Goal: Information Seeking & Learning: Learn about a topic

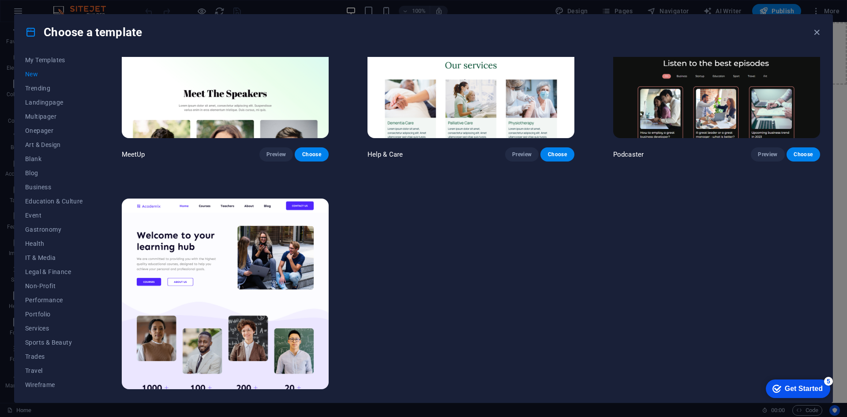
scroll to position [881, 0]
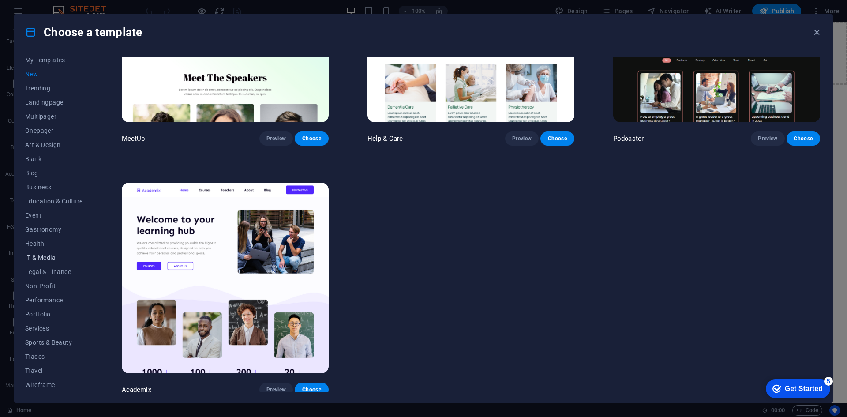
click at [38, 254] on span "IT & Media" at bounding box center [54, 257] width 58 height 7
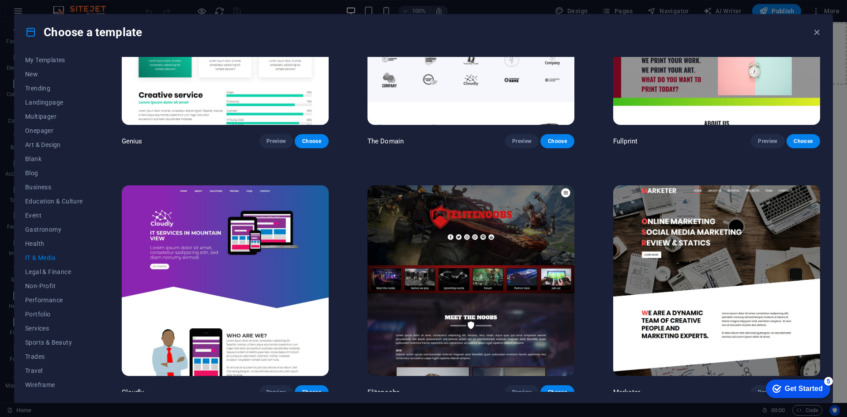
scroll to position [631, 0]
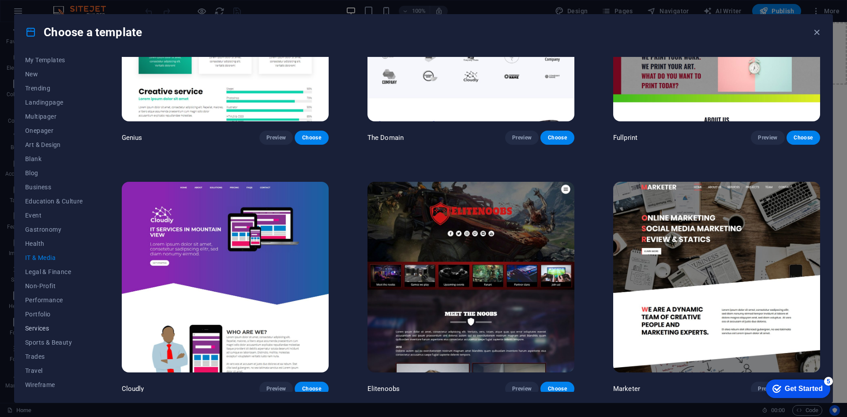
click at [35, 328] on span "Services" at bounding box center [54, 328] width 58 height 7
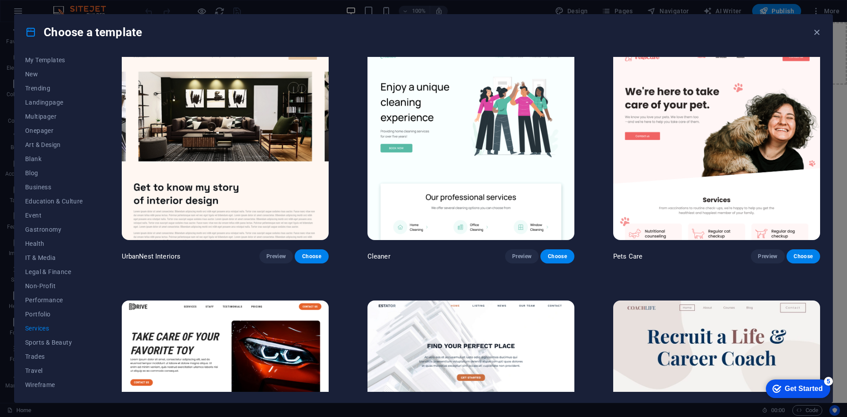
scroll to position [260, 0]
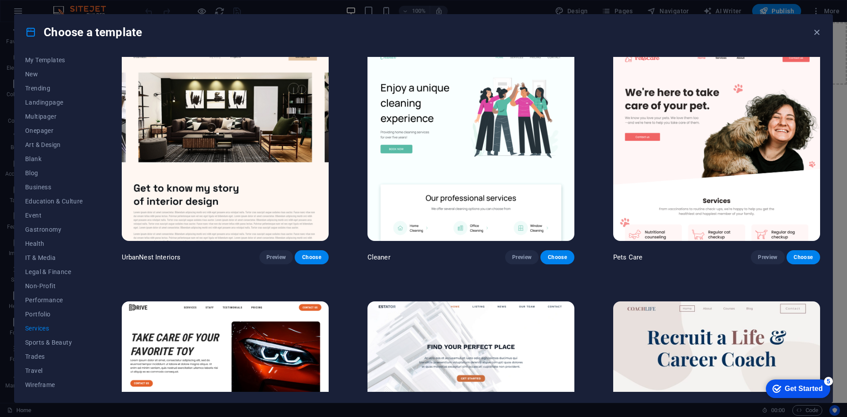
click at [36, 158] on span "Blank" at bounding box center [54, 158] width 58 height 7
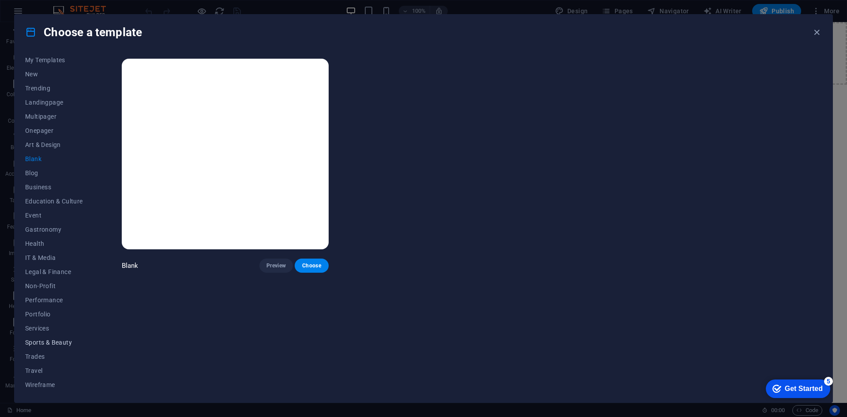
click at [46, 343] on span "Sports & Beauty" at bounding box center [54, 342] width 58 height 7
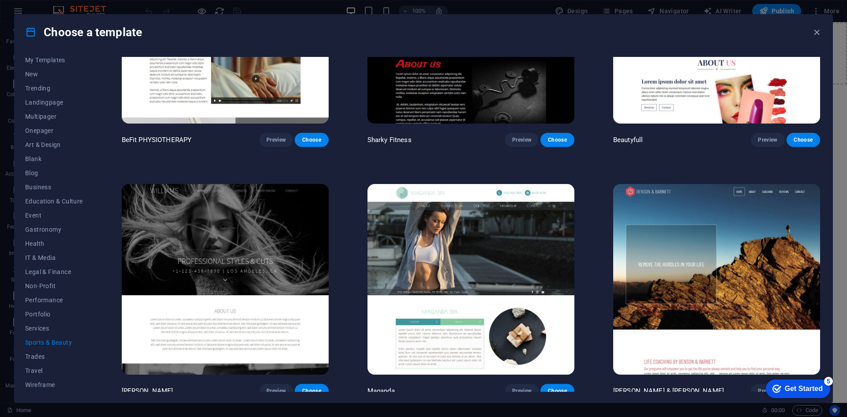
scroll to position [881, 0]
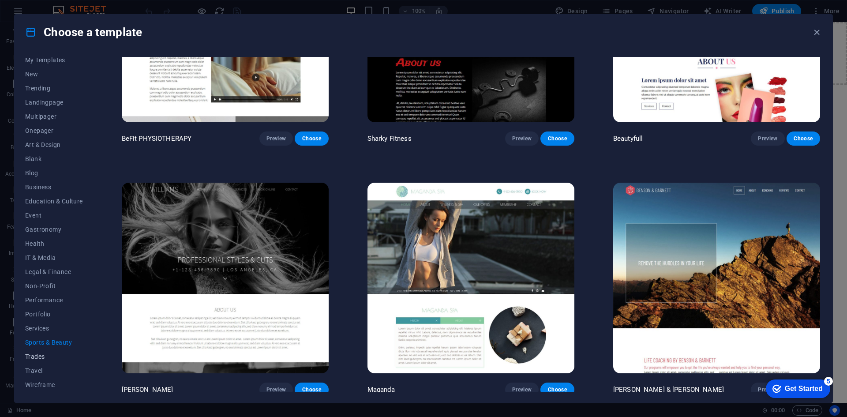
click at [40, 356] on span "Trades" at bounding box center [54, 356] width 58 height 7
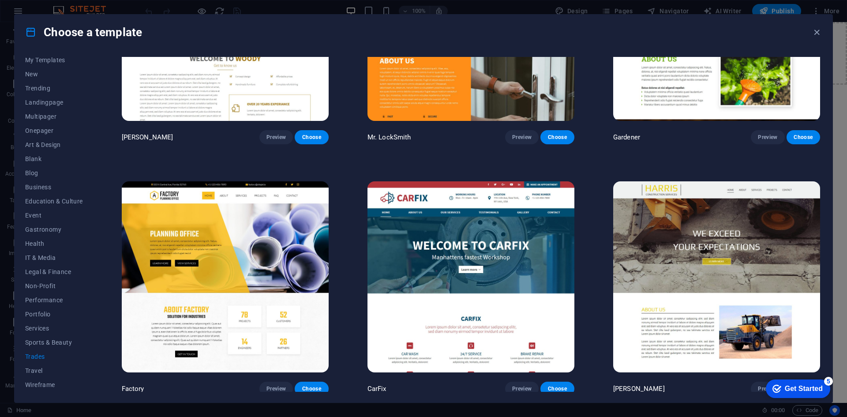
scroll to position [380, 0]
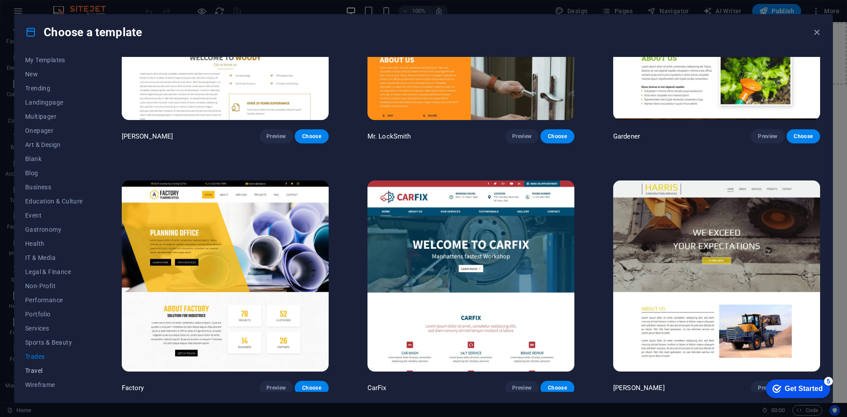
click at [39, 371] on span "Travel" at bounding box center [54, 370] width 58 height 7
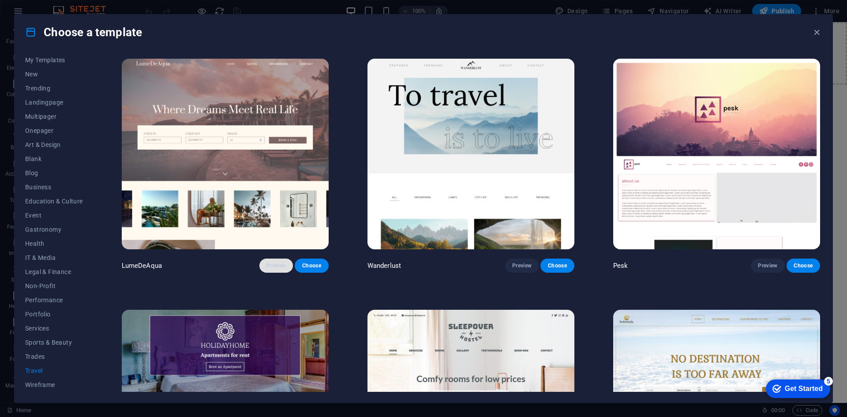
click at [271, 263] on span "Preview" at bounding box center [276, 265] width 19 height 7
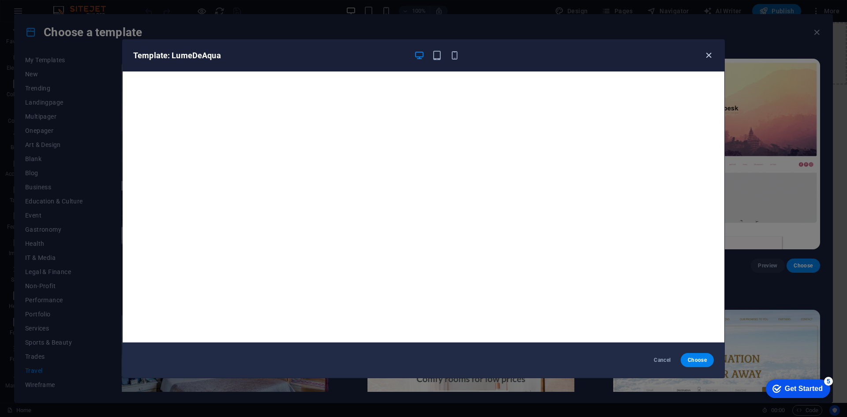
click at [707, 57] on icon "button" at bounding box center [709, 55] width 10 height 10
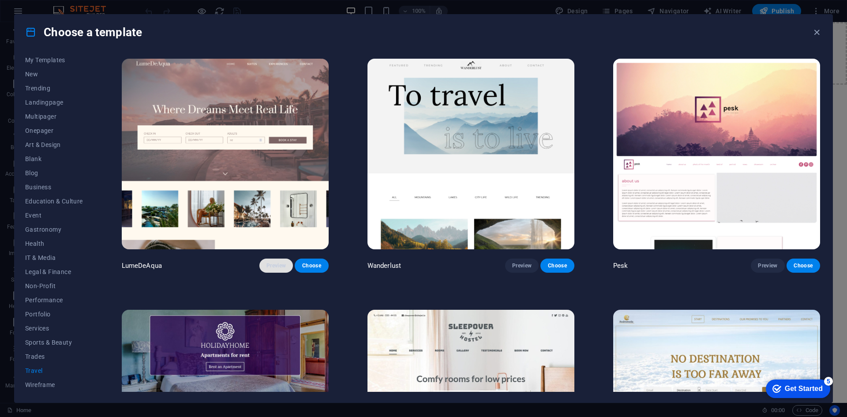
click at [272, 266] on span "Preview" at bounding box center [276, 265] width 19 height 7
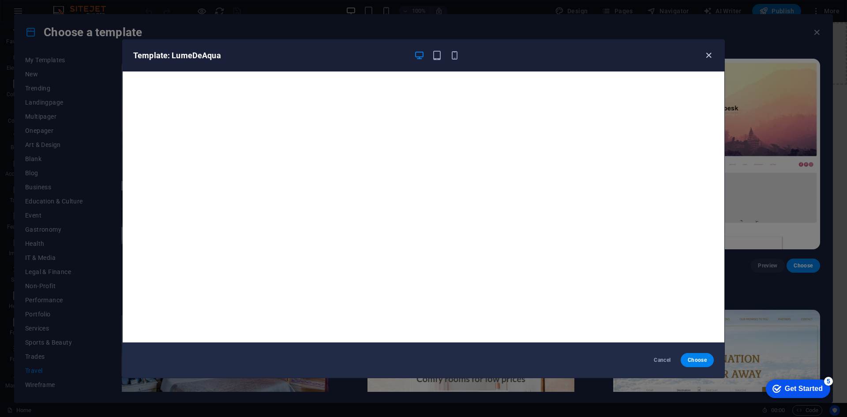
click at [707, 52] on icon "button" at bounding box center [709, 55] width 10 height 10
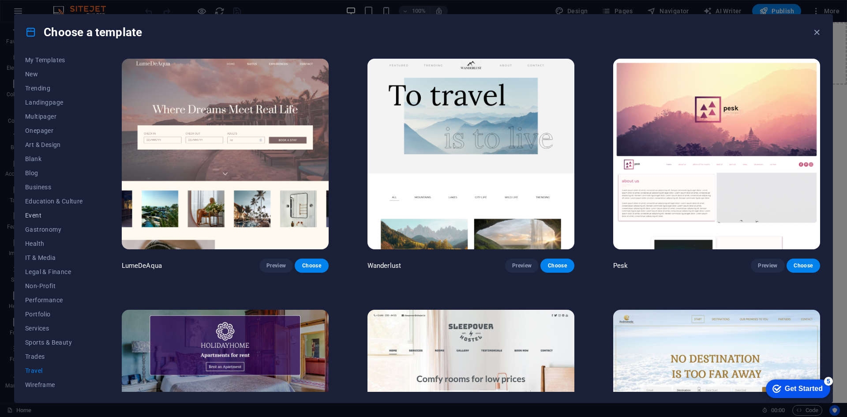
click at [31, 218] on span "Event" at bounding box center [54, 215] width 58 height 7
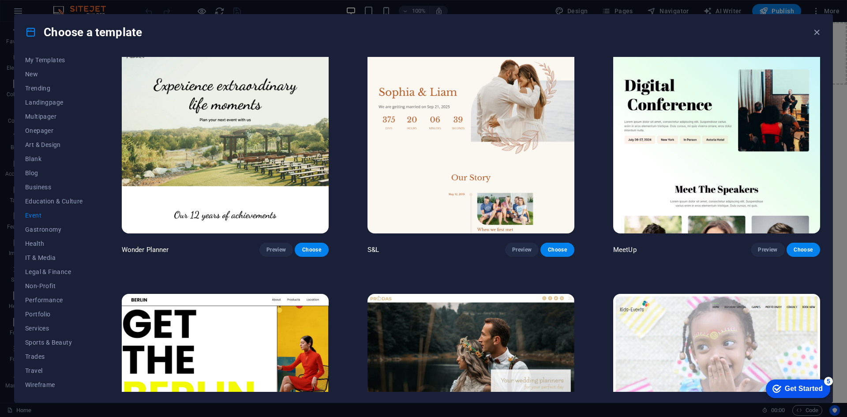
scroll to position [16, 0]
click at [278, 249] on span "Preview" at bounding box center [276, 249] width 19 height 7
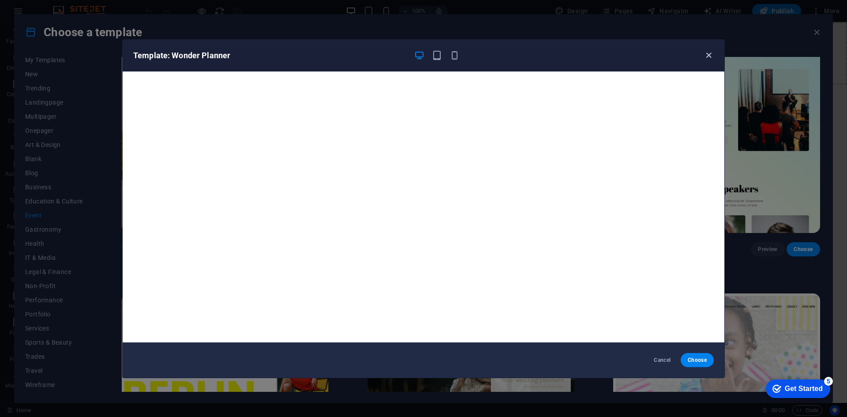
click at [708, 56] on icon "button" at bounding box center [709, 55] width 10 height 10
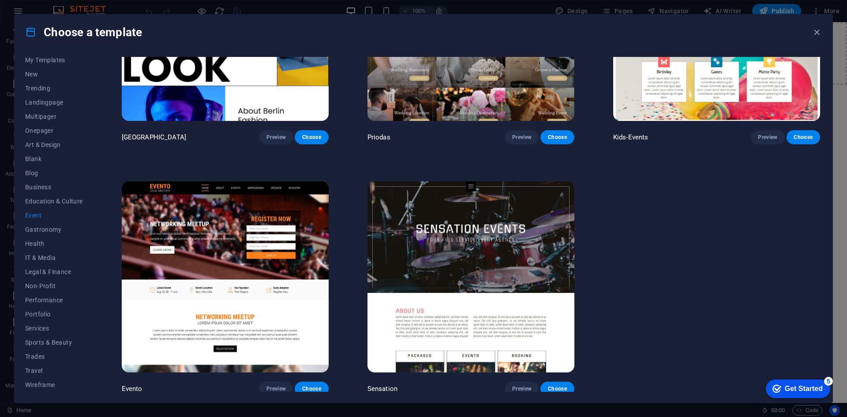
scroll to position [380, 0]
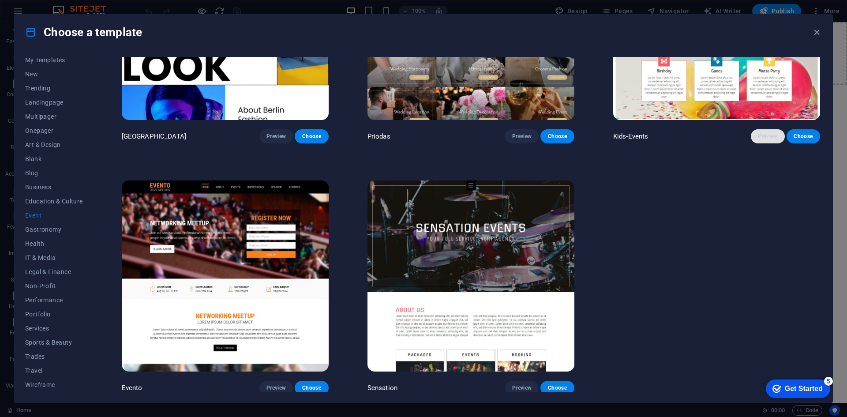
click at [760, 133] on span "Preview" at bounding box center [767, 136] width 19 height 7
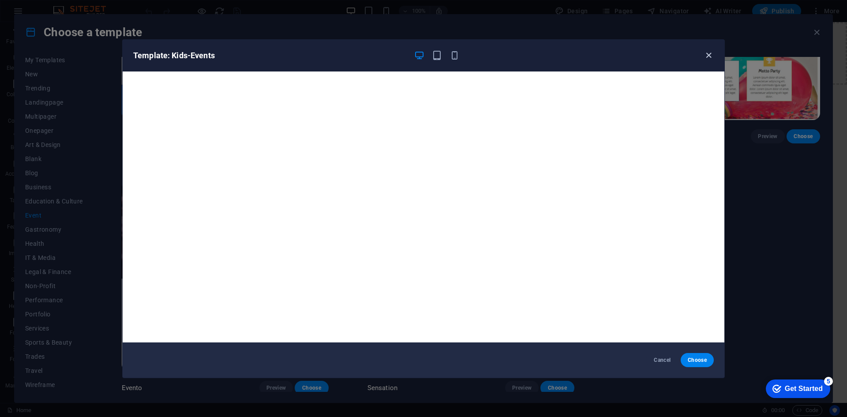
click at [708, 56] on icon "button" at bounding box center [709, 55] width 10 height 10
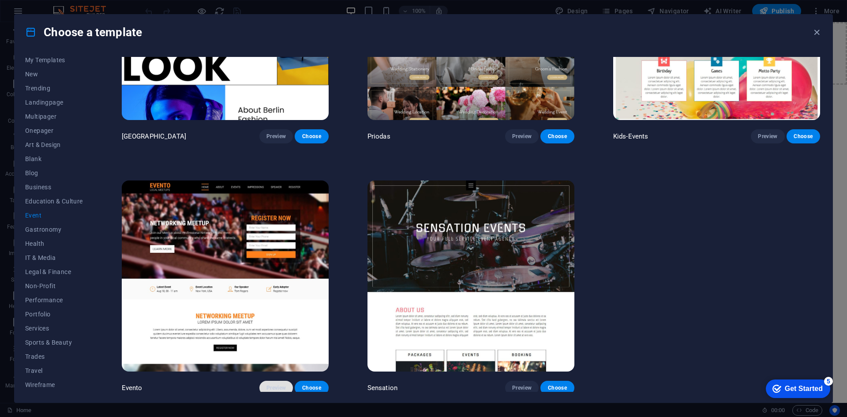
click at [276, 384] on span "Preview" at bounding box center [276, 387] width 19 height 7
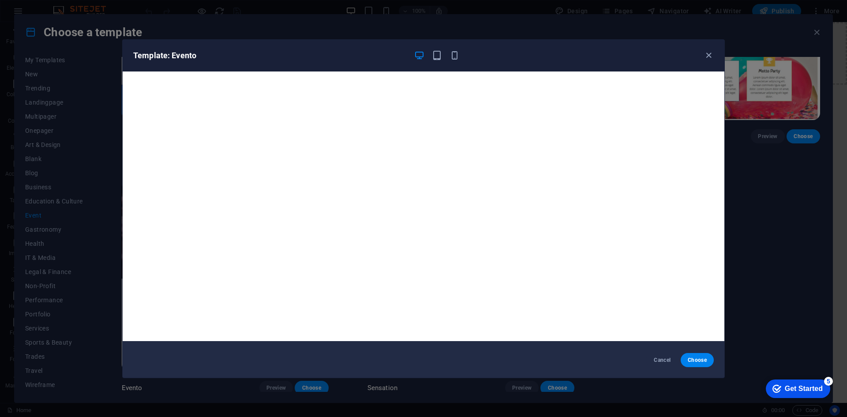
scroll to position [0, 0]
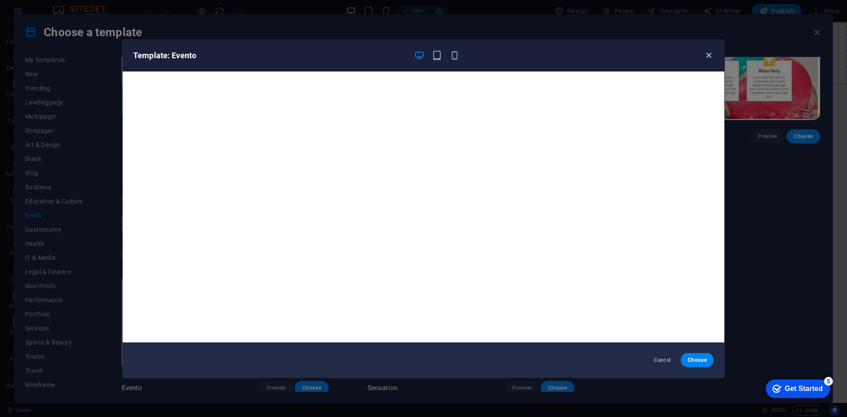
click at [709, 56] on icon "button" at bounding box center [709, 55] width 10 height 10
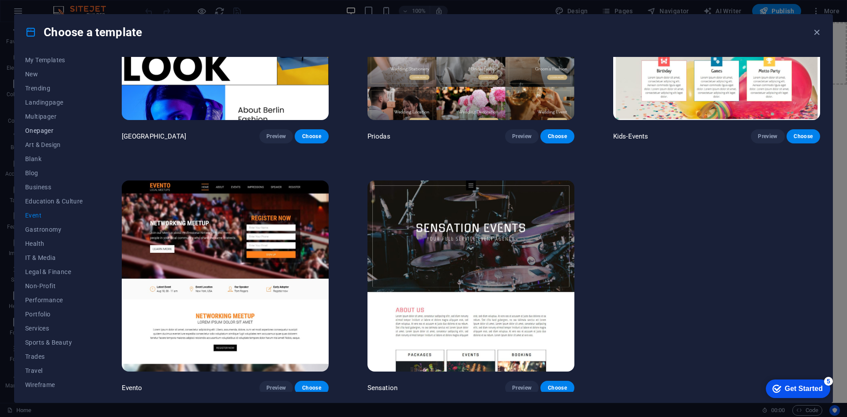
click at [32, 130] on span "Onepager" at bounding box center [54, 130] width 58 height 7
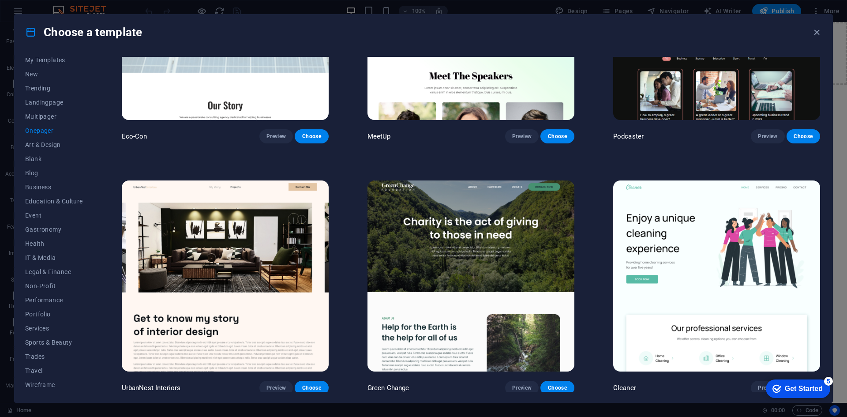
scroll to position [1131, 0]
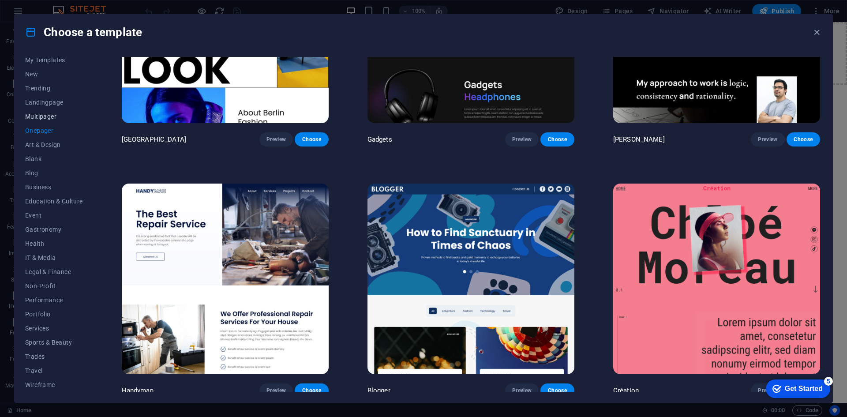
click at [36, 117] on span "Multipager" at bounding box center [54, 116] width 58 height 7
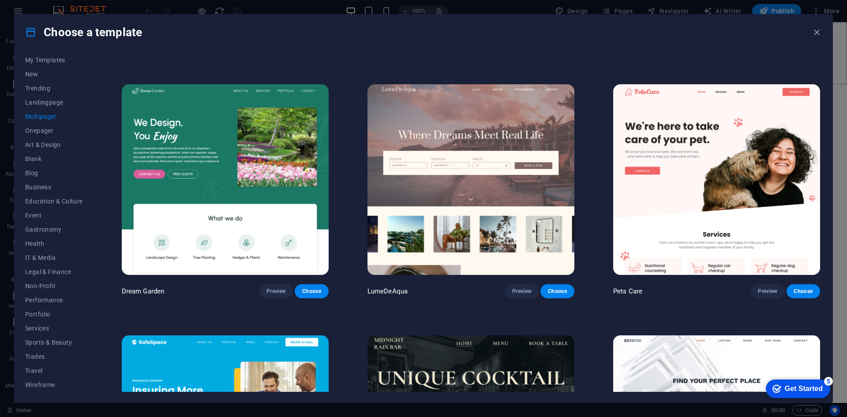
scroll to position [967, 0]
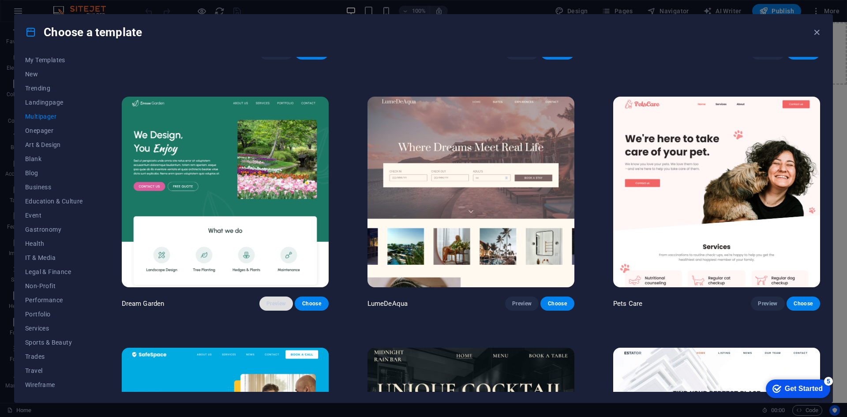
click at [278, 305] on button "Preview" at bounding box center [277, 304] width 34 height 14
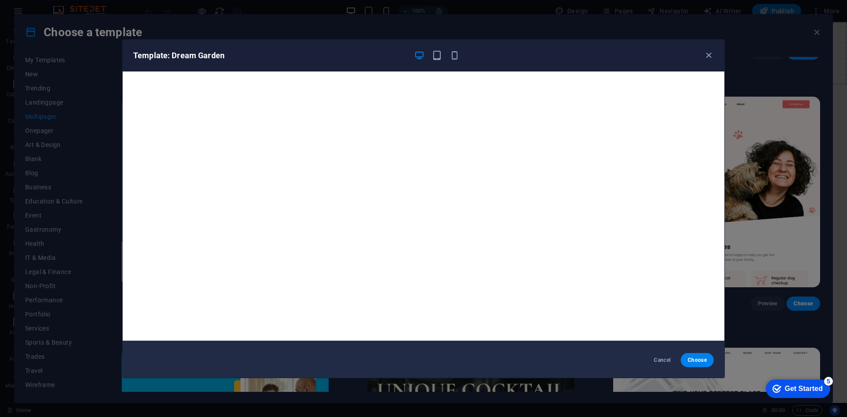
scroll to position [2, 0]
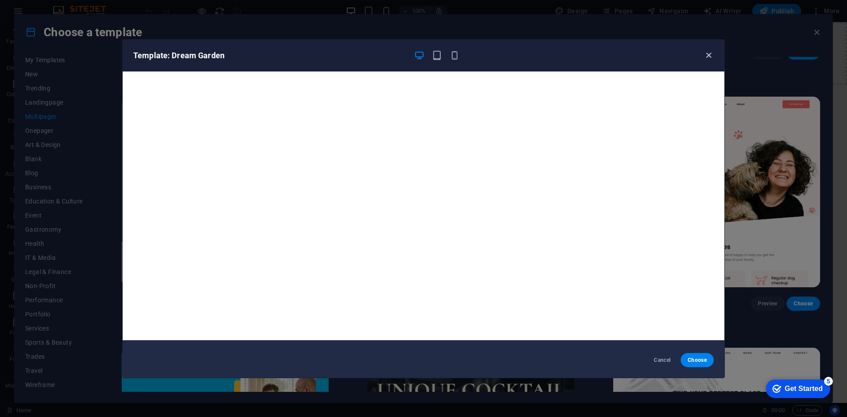
click at [708, 54] on icon "button" at bounding box center [709, 55] width 10 height 10
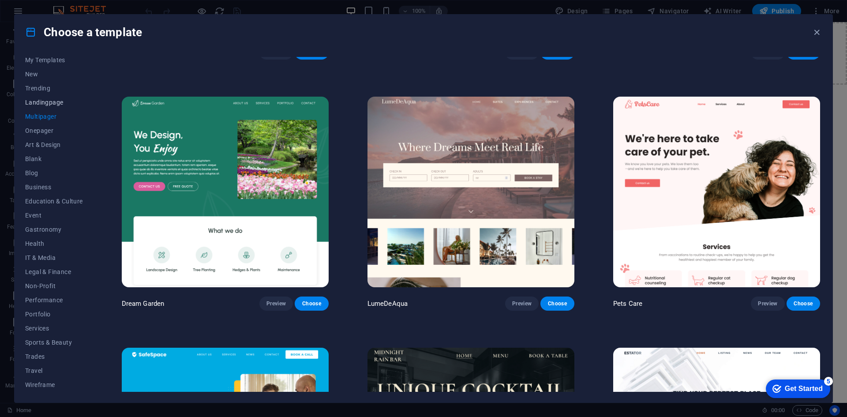
click at [41, 105] on span "Landingpage" at bounding box center [54, 102] width 58 height 7
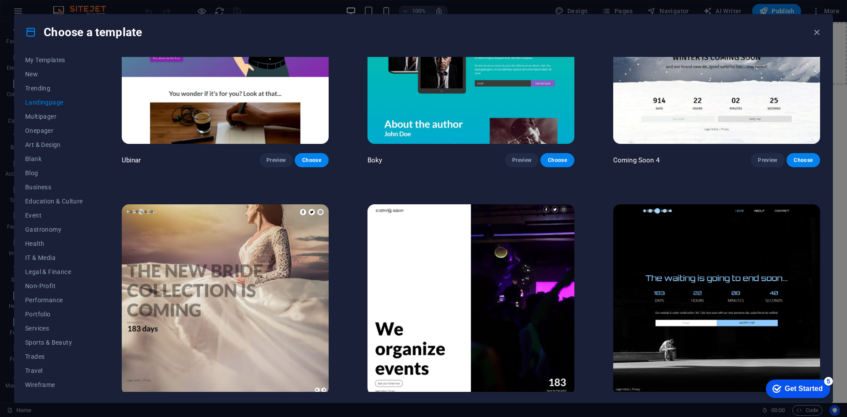
scroll to position [1882, 0]
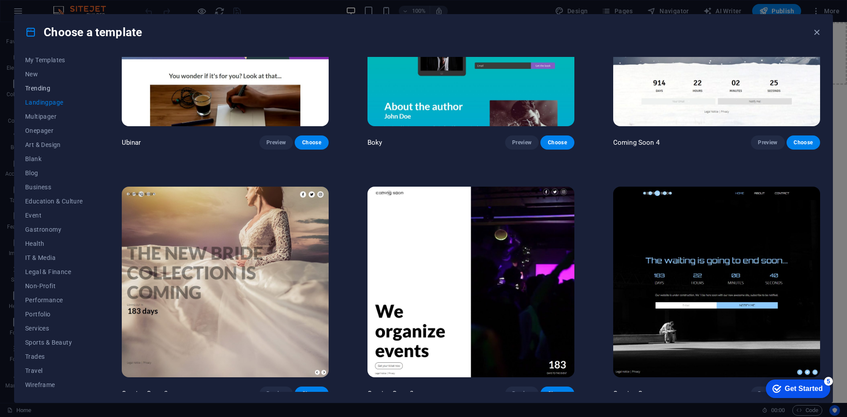
click at [45, 90] on span "Trending" at bounding box center [54, 88] width 58 height 7
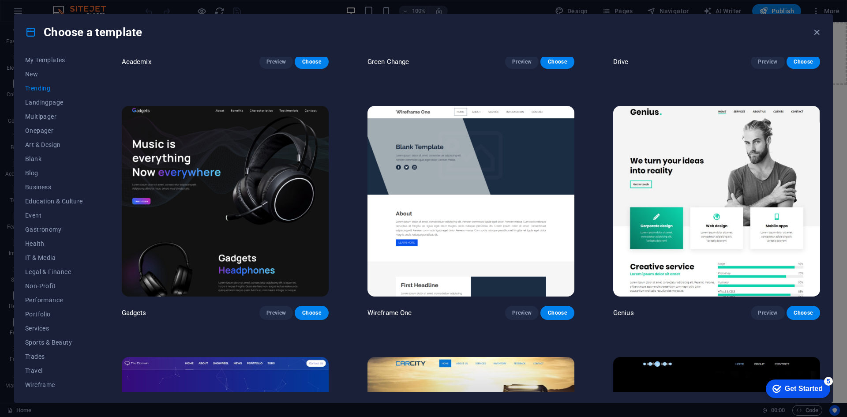
scroll to position [713, 0]
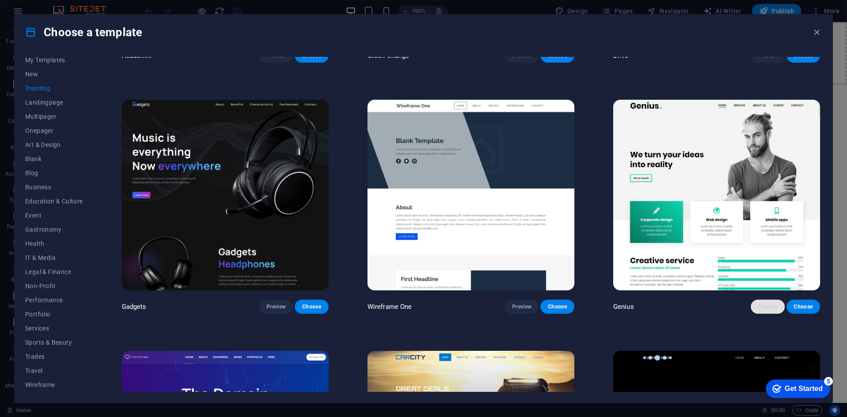
click at [764, 303] on span "Preview" at bounding box center [767, 306] width 19 height 7
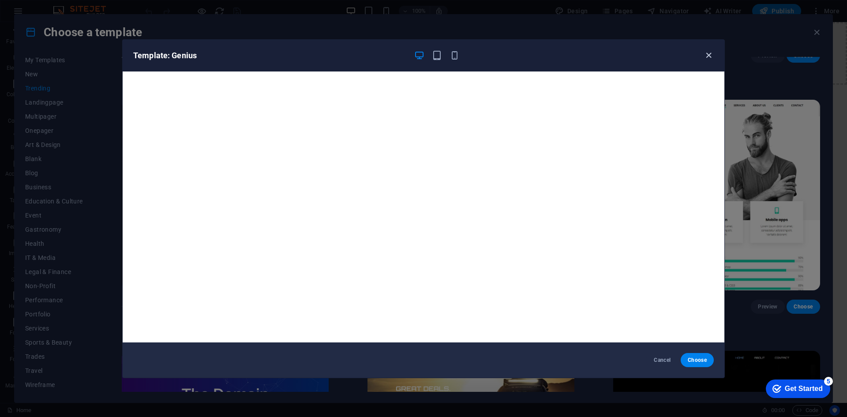
click at [707, 53] on icon "button" at bounding box center [709, 55] width 10 height 10
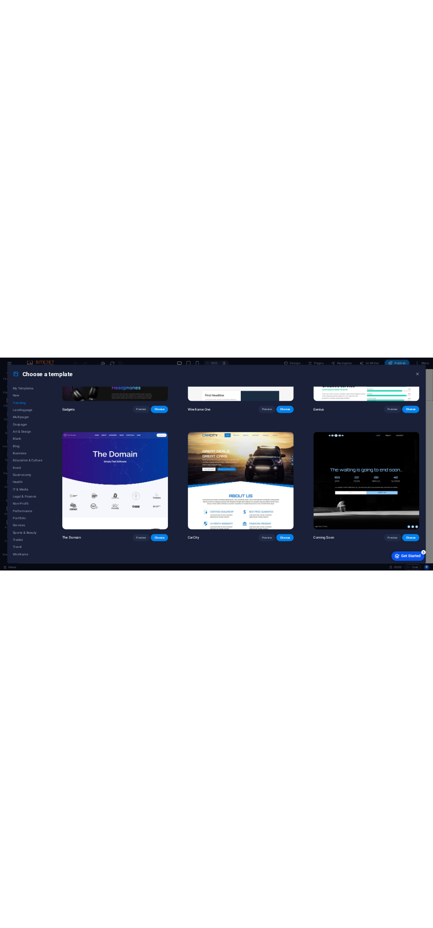
scroll to position [929, 0]
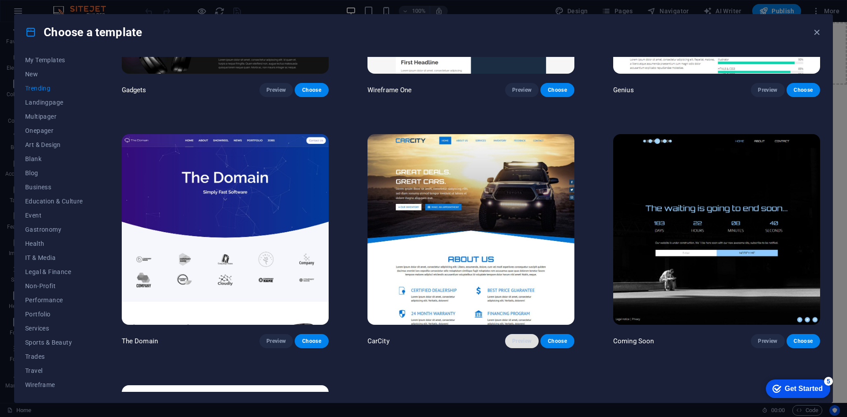
click at [521, 338] on span "Preview" at bounding box center [521, 341] width 19 height 7
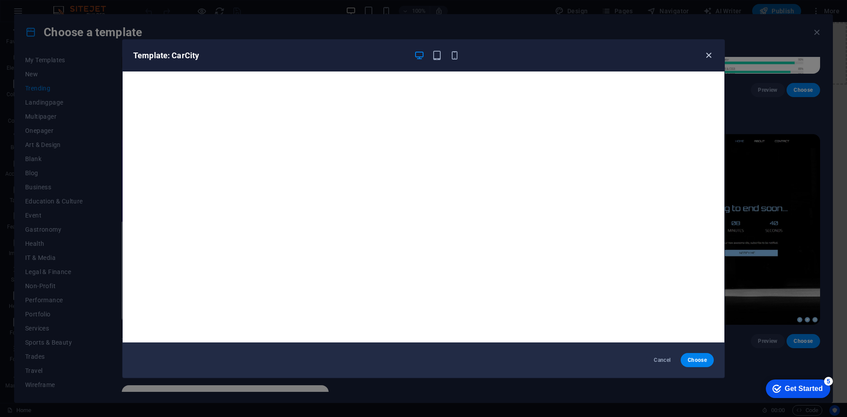
click at [707, 53] on icon "button" at bounding box center [709, 55] width 10 height 10
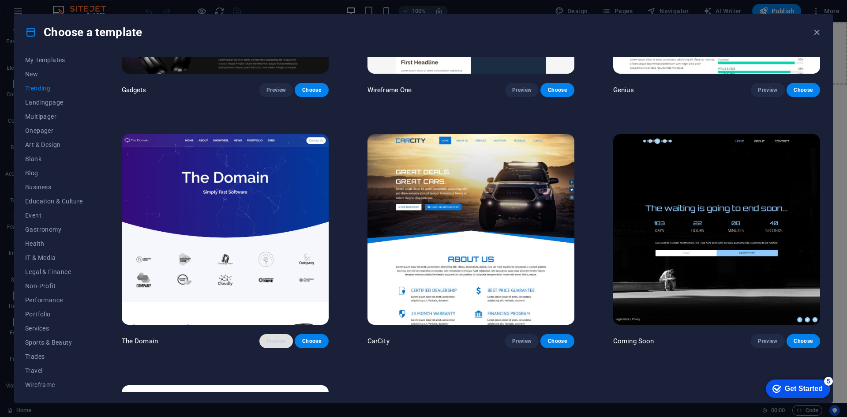
click at [275, 339] on span "Preview" at bounding box center [276, 341] width 19 height 7
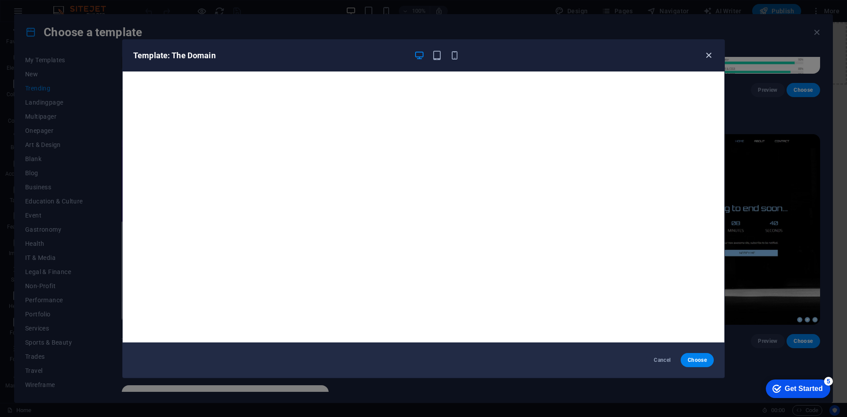
click at [706, 55] on icon "button" at bounding box center [709, 55] width 10 height 10
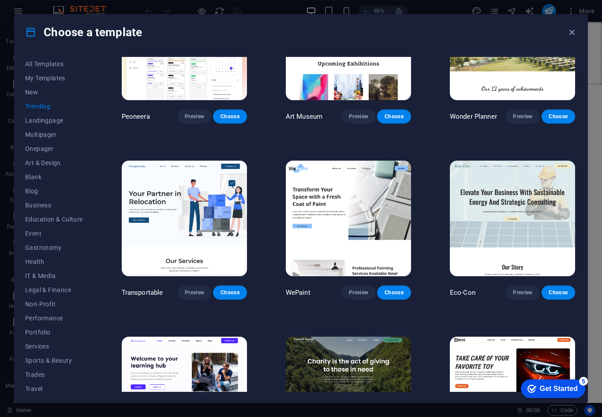
scroll to position [680, 0]
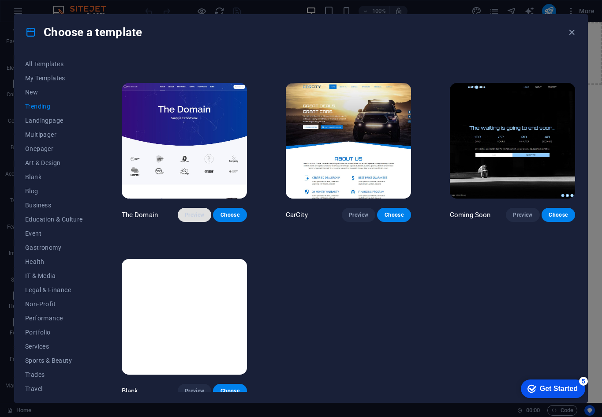
click at [187, 213] on span "Preview" at bounding box center [194, 214] width 19 height 7
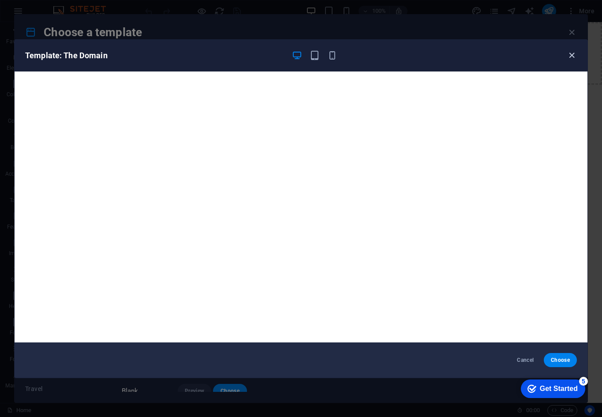
click at [573, 55] on icon "button" at bounding box center [572, 55] width 10 height 10
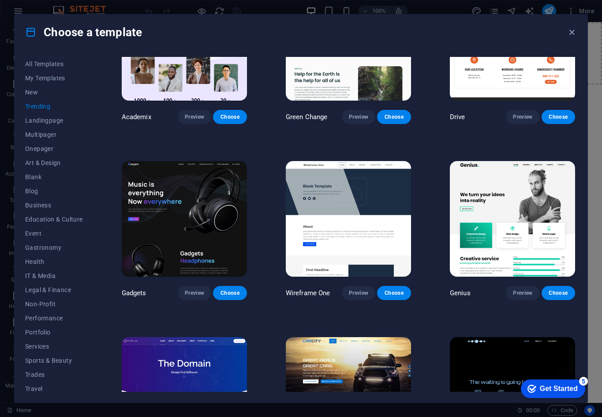
scroll to position [387, 0]
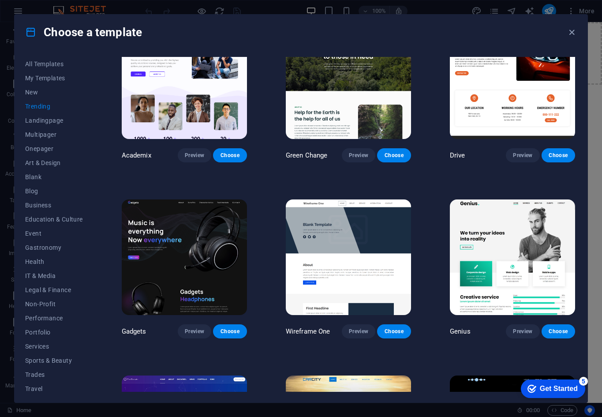
click at [198, 320] on div "Gadgets Preview Choose" at bounding box center [184, 268] width 129 height 141
click at [195, 328] on span "Preview" at bounding box center [194, 331] width 19 height 7
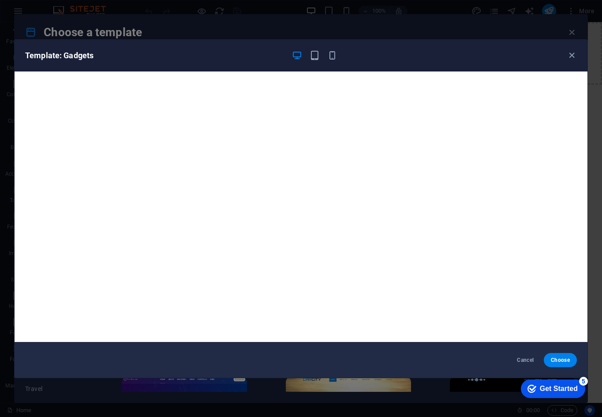
scroll to position [0, 0]
click at [568, 53] on icon "button" at bounding box center [572, 55] width 10 height 10
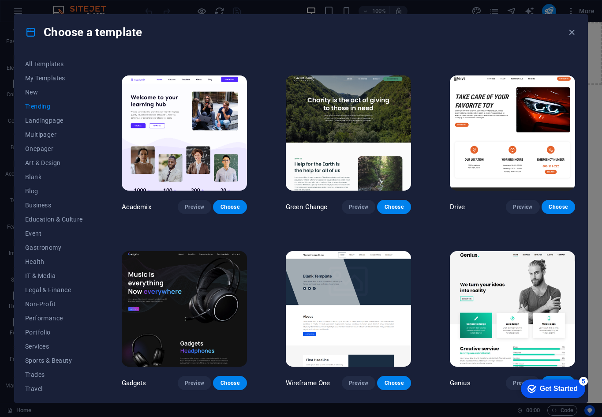
scroll to position [312, 0]
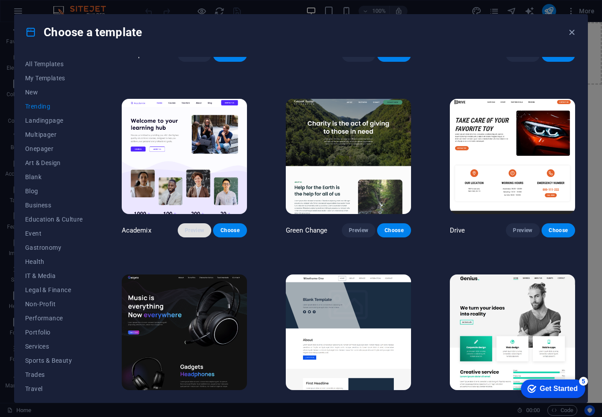
click at [195, 229] on span "Preview" at bounding box center [194, 230] width 19 height 7
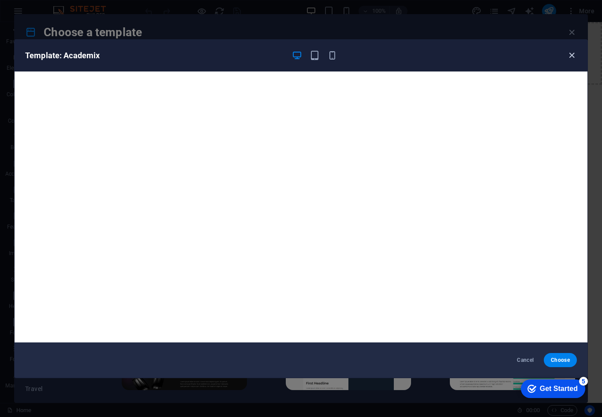
click at [573, 55] on icon "button" at bounding box center [572, 55] width 10 height 10
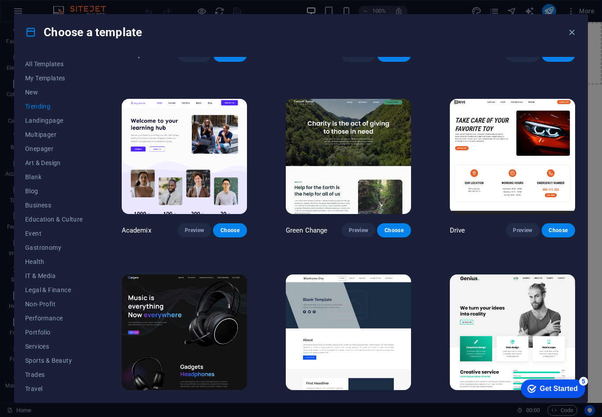
click at [353, 188] on img at bounding box center [348, 157] width 125 height 116
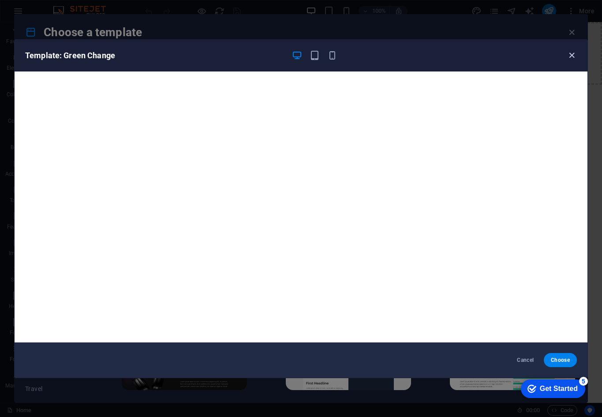
click at [570, 56] on icon "button" at bounding box center [572, 55] width 10 height 10
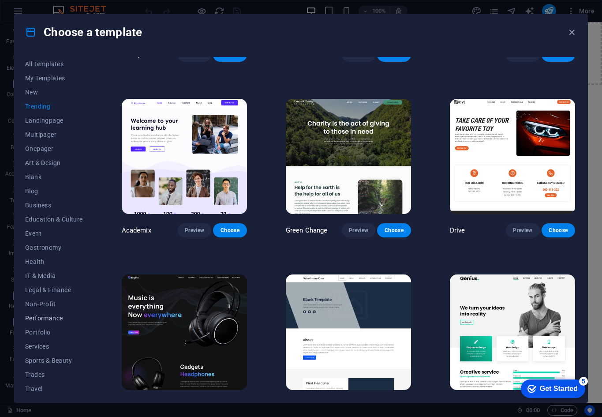
click at [42, 323] on button "Performance" at bounding box center [54, 318] width 58 height 14
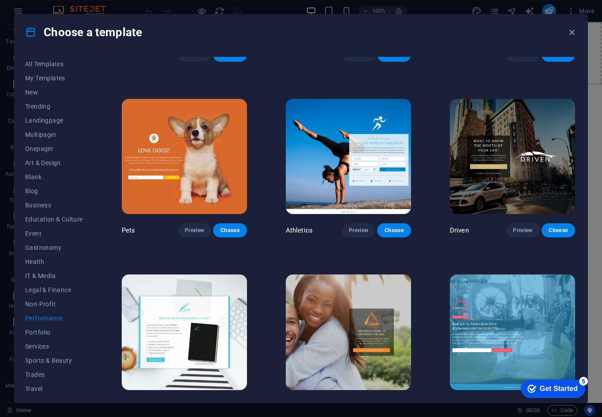
scroll to position [138, 0]
